Goal: Navigation & Orientation: Find specific page/section

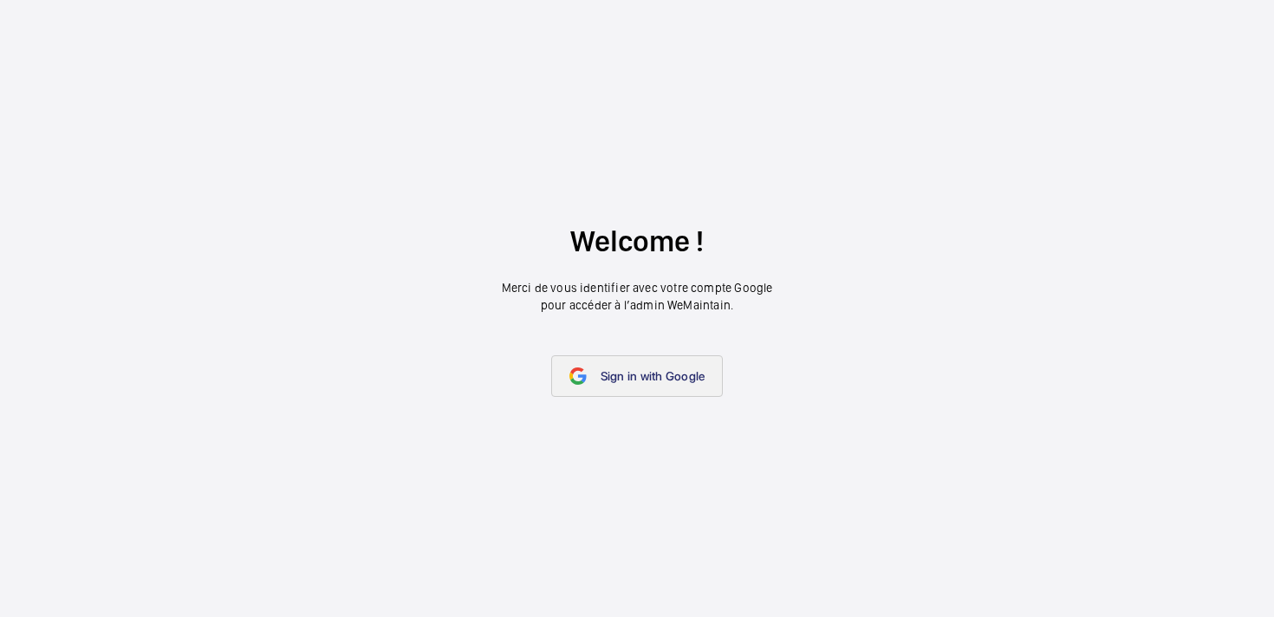
click at [644, 379] on span "Sign in with Google" at bounding box center [653, 376] width 105 height 14
